Goal: Task Accomplishment & Management: Use online tool/utility

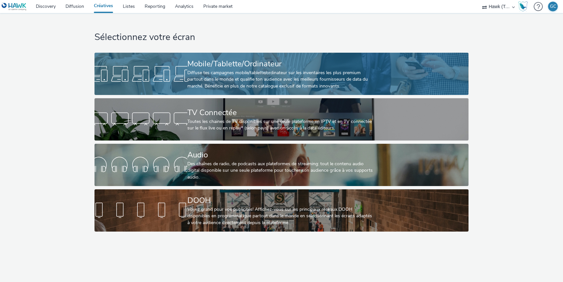
click at [263, 71] on div "Diffuse tes campagnes mobile/tablette/ordinateur sur les inventaires les plus p…" at bounding box center [280, 80] width 186 height 20
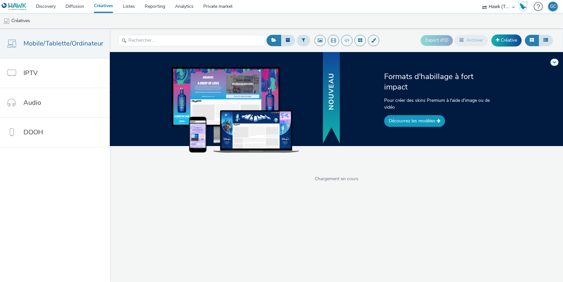
click at [402, 124] on link "Découvrez les modèles" at bounding box center [414, 121] width 61 height 12
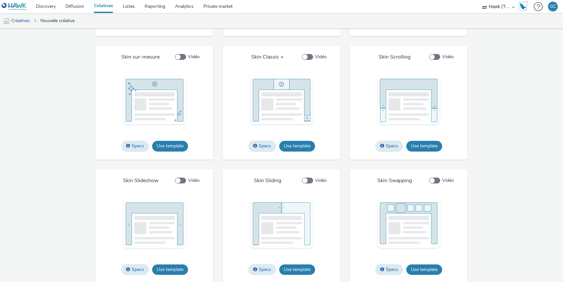
scroll to position [980, 0]
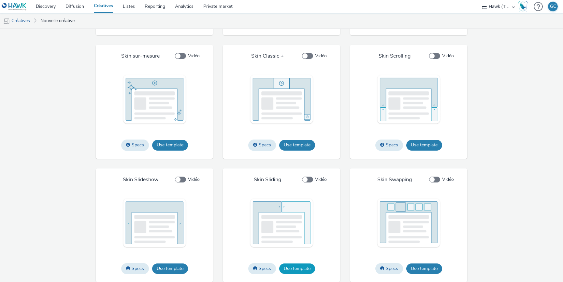
click at [299, 269] on button "Use template" at bounding box center [297, 269] width 36 height 10
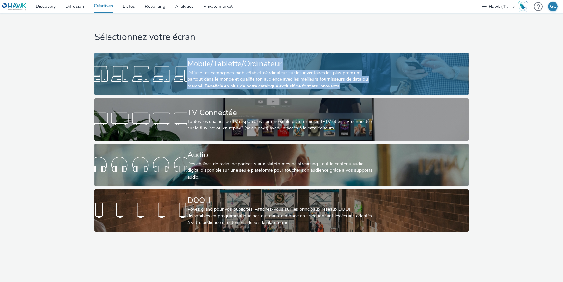
click at [261, 60] on div "Mobile/Tablette/Ordinateur" at bounding box center [280, 63] width 186 height 11
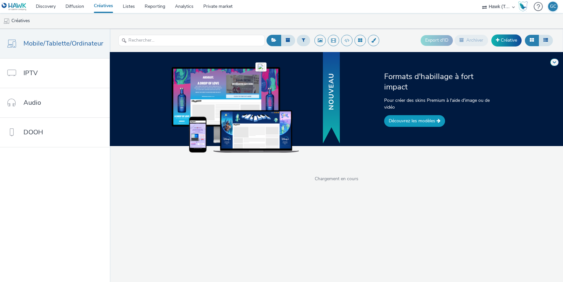
click at [415, 122] on link "Découvrez les modèles" at bounding box center [414, 121] width 61 height 12
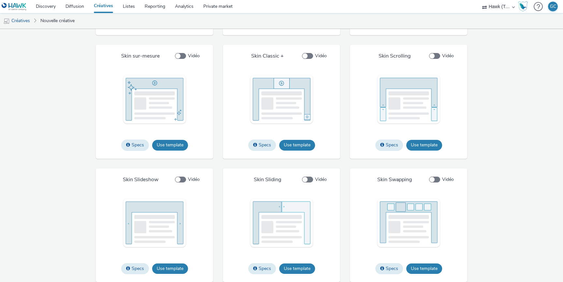
scroll to position [980, 0]
click at [296, 267] on button "Use template" at bounding box center [297, 269] width 36 height 10
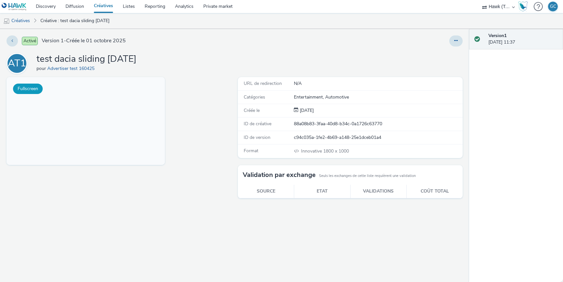
click at [30, 88] on button "Fullscreen" at bounding box center [28, 89] width 30 height 10
click at [106, 59] on h1 "test dacia sliding oct25" at bounding box center [86, 59] width 100 height 12
click at [457, 45] on button at bounding box center [455, 41] width 13 height 11
click at [439, 52] on link "Modifier" at bounding box center [438, 54] width 49 height 13
click at [102, 6] on link "Créatives" at bounding box center [103, 6] width 29 height 13
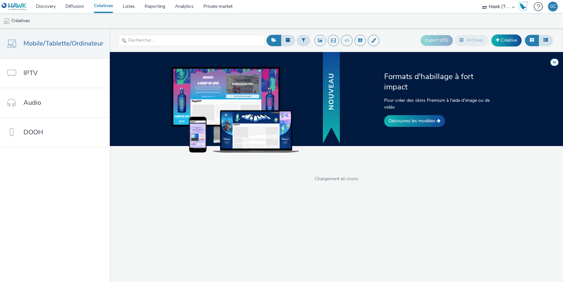
click at [402, 115] on div "Formats d'habillage à fort impact Pour créer des skins Premium à l'aide d'image…" at bounding box center [439, 99] width 114 height 56
click at [408, 121] on link "Découvrez les modèles" at bounding box center [414, 121] width 61 height 12
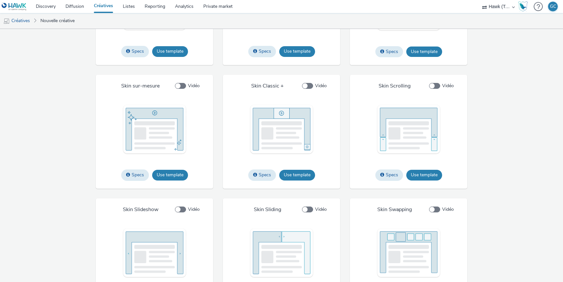
scroll to position [980, 0]
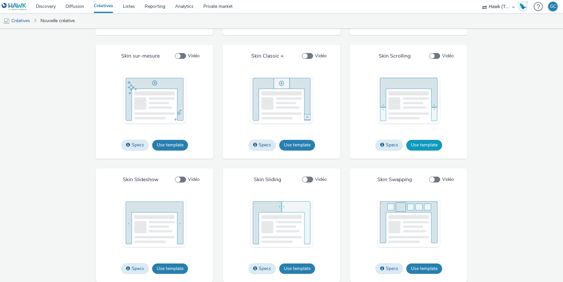
click at [427, 144] on button "Use template" at bounding box center [424, 145] width 36 height 10
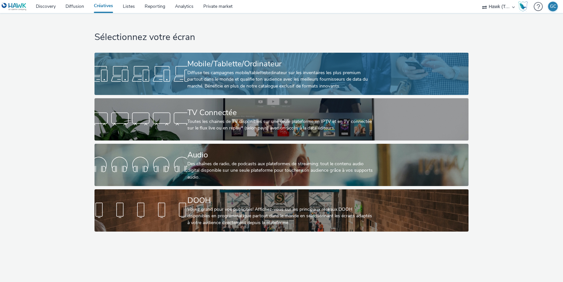
click at [250, 57] on div "Mobile/Tablette/Ordinateur Diffuse tes campagnes mobile/tablette/ordinateur sur…" at bounding box center [280, 74] width 186 height 42
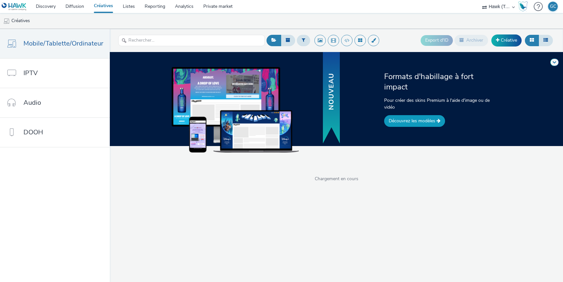
click at [419, 120] on link "Découvrez les modèles" at bounding box center [414, 121] width 61 height 12
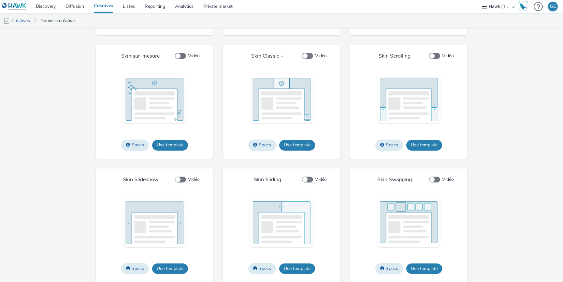
scroll to position [980, 0]
click at [309, 182] on span at bounding box center [307, 180] width 11 height 6
click at [306, 182] on input "Vidéo" at bounding box center [304, 180] width 4 height 4
checkbox input "true"
click at [296, 266] on button "Use template" at bounding box center [297, 269] width 36 height 10
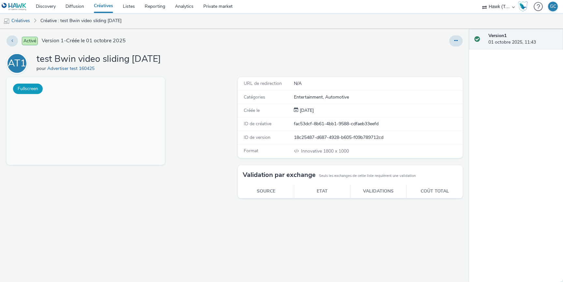
click at [35, 86] on button "Fullscreen" at bounding box center [28, 89] width 30 height 10
click at [451, 39] on button at bounding box center [455, 41] width 13 height 11
click at [438, 54] on link "Modifier" at bounding box center [438, 54] width 49 height 13
click at [458, 39] on button at bounding box center [455, 41] width 13 height 11
click at [457, 39] on icon at bounding box center [456, 40] width 4 height 5
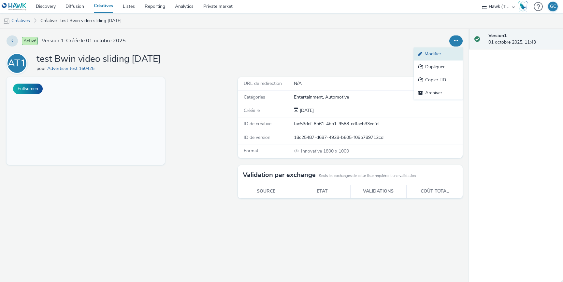
click at [439, 51] on link "Modifier" at bounding box center [438, 54] width 49 height 13
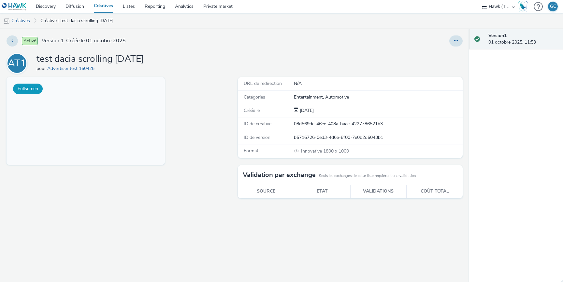
click at [32, 86] on button "Fullscreen" at bounding box center [28, 89] width 30 height 10
click at [456, 37] on button at bounding box center [455, 41] width 13 height 11
click at [431, 54] on link "Modifier" at bounding box center [438, 54] width 49 height 13
click at [432, 55] on link "Modifier" at bounding box center [438, 54] width 49 height 13
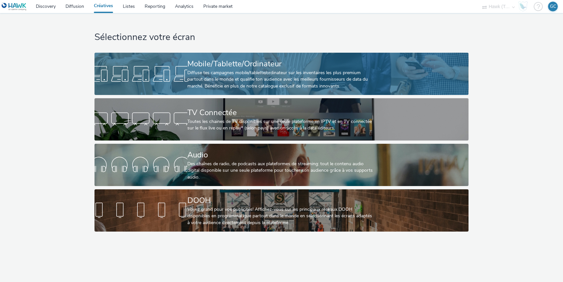
click at [220, 61] on div "Mobile/Tablette/Ordinateur" at bounding box center [280, 63] width 186 height 11
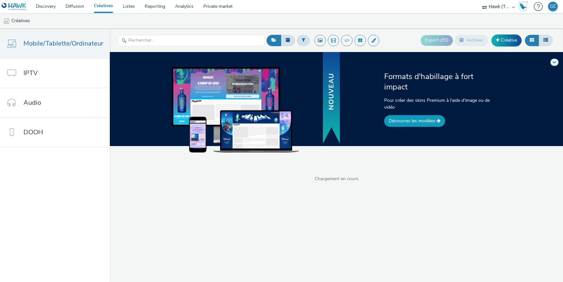
click at [413, 123] on link "Découvrez les modèles" at bounding box center [414, 121] width 61 height 12
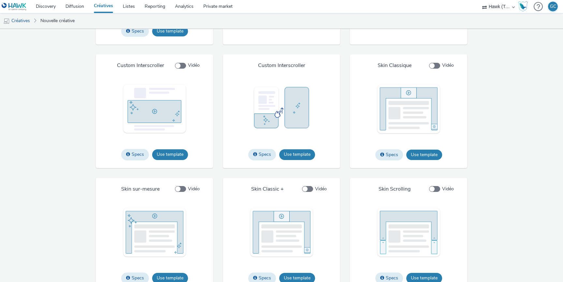
scroll to position [835, 0]
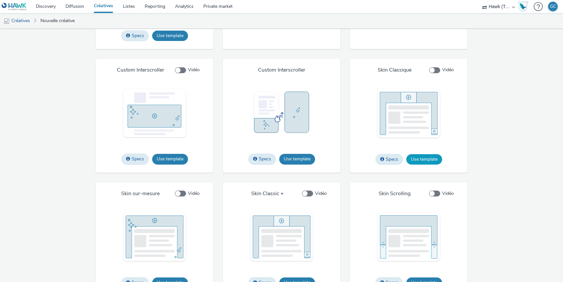
click at [426, 164] on button "Use template" at bounding box center [424, 159] width 36 height 10
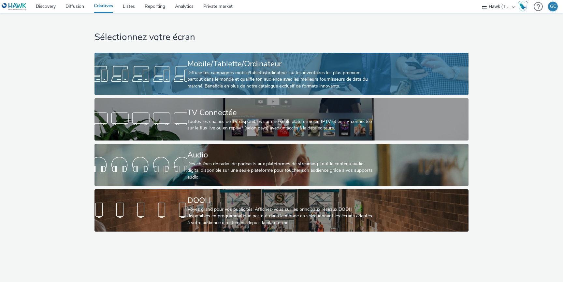
click at [277, 63] on div "Mobile/Tablette/Ordinateur" at bounding box center [280, 63] width 186 height 11
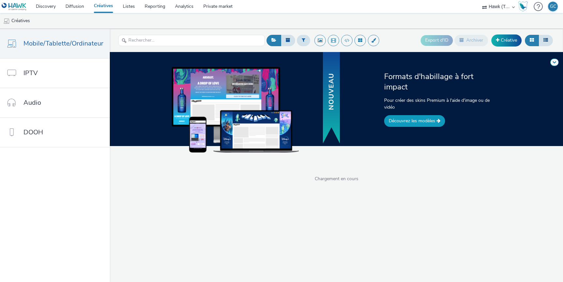
click at [407, 120] on link "Découvrez les modèles" at bounding box center [414, 121] width 61 height 12
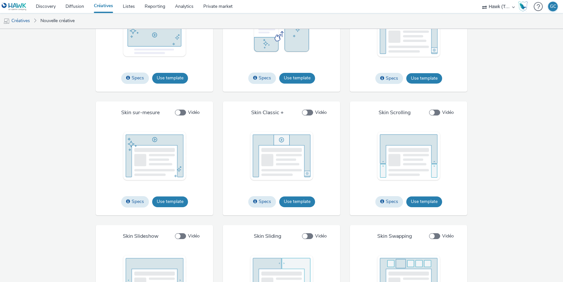
scroll to position [918, 0]
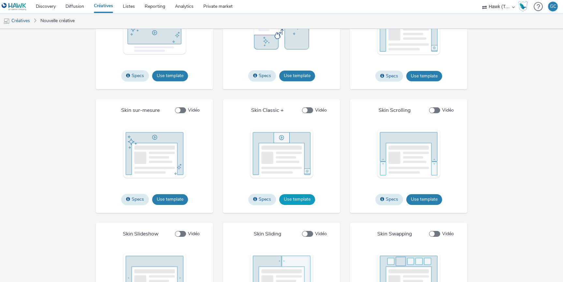
click at [296, 205] on button "Use template" at bounding box center [297, 199] width 36 height 10
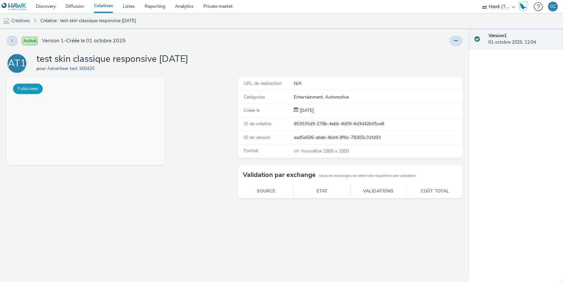
click at [26, 89] on button "Fullscreen" at bounding box center [28, 89] width 30 height 10
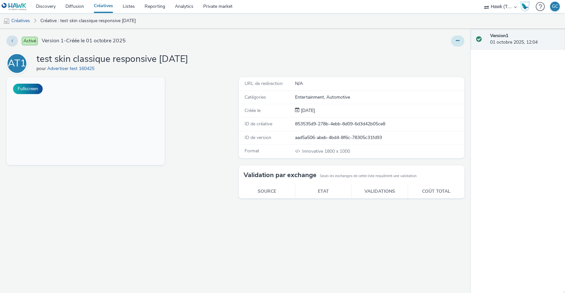
click at [459, 39] on icon at bounding box center [458, 40] width 4 height 5
click at [436, 50] on link "Modifier" at bounding box center [440, 54] width 49 height 13
